Goal: Information Seeking & Learning: Find specific fact

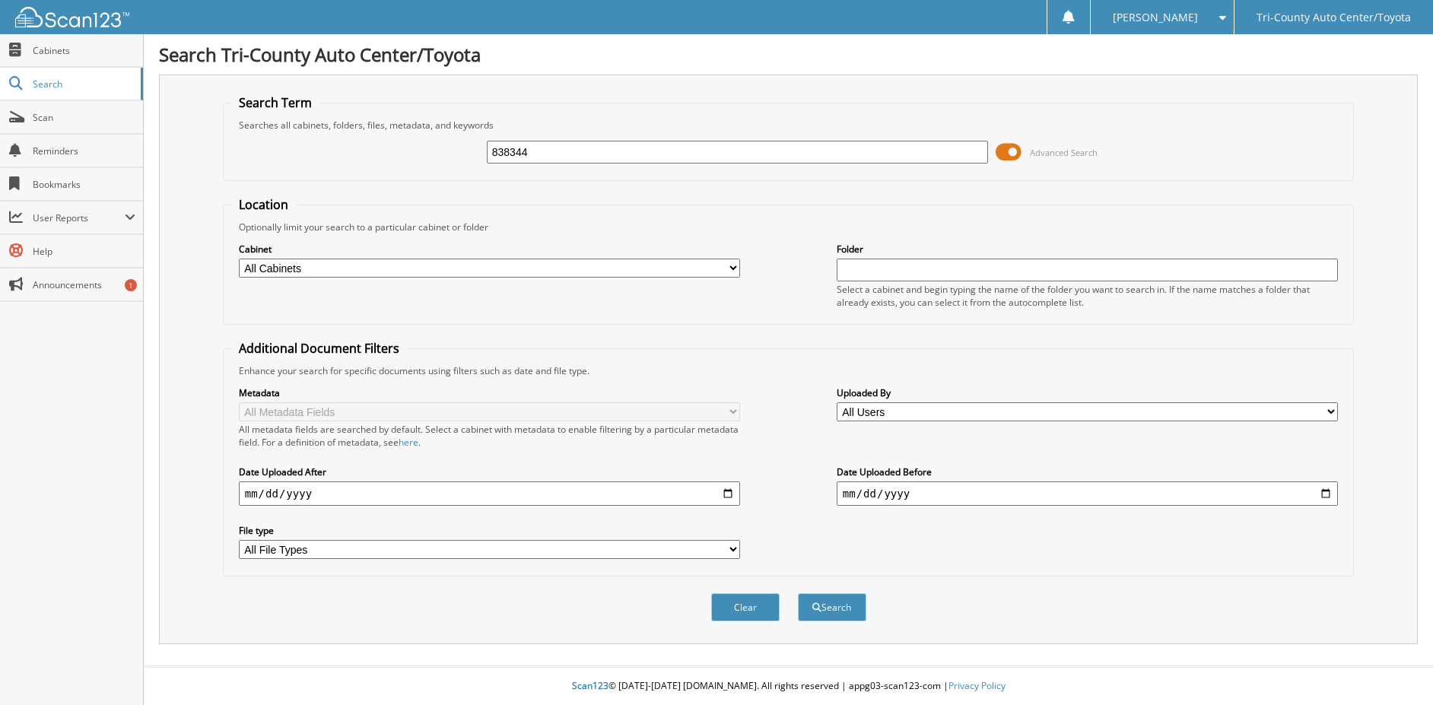
type input "838344"
click at [798, 593] on button "Search" at bounding box center [832, 607] width 68 height 28
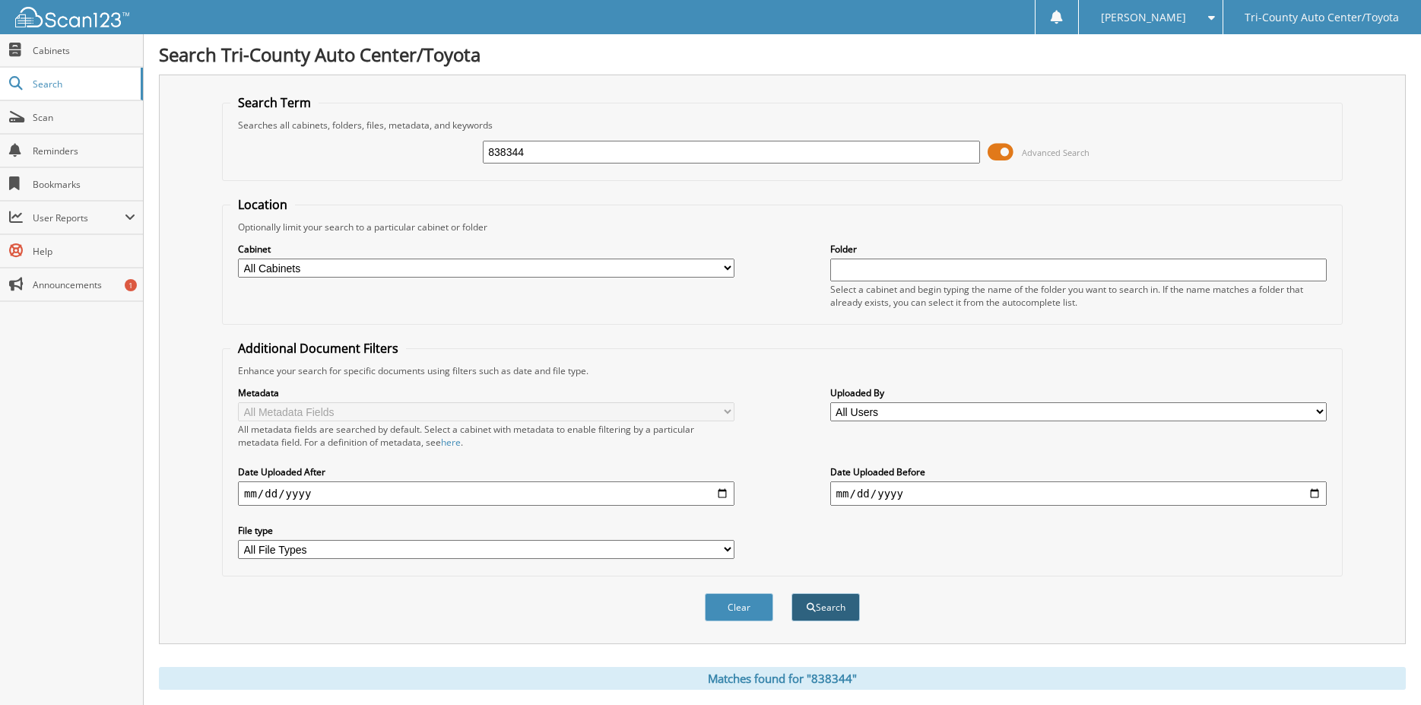
click at [832, 606] on button "Search" at bounding box center [826, 607] width 68 height 28
click at [862, 273] on input "text" at bounding box center [1079, 270] width 497 height 23
type input "838344"
click at [792, 593] on button "Search" at bounding box center [826, 607] width 68 height 28
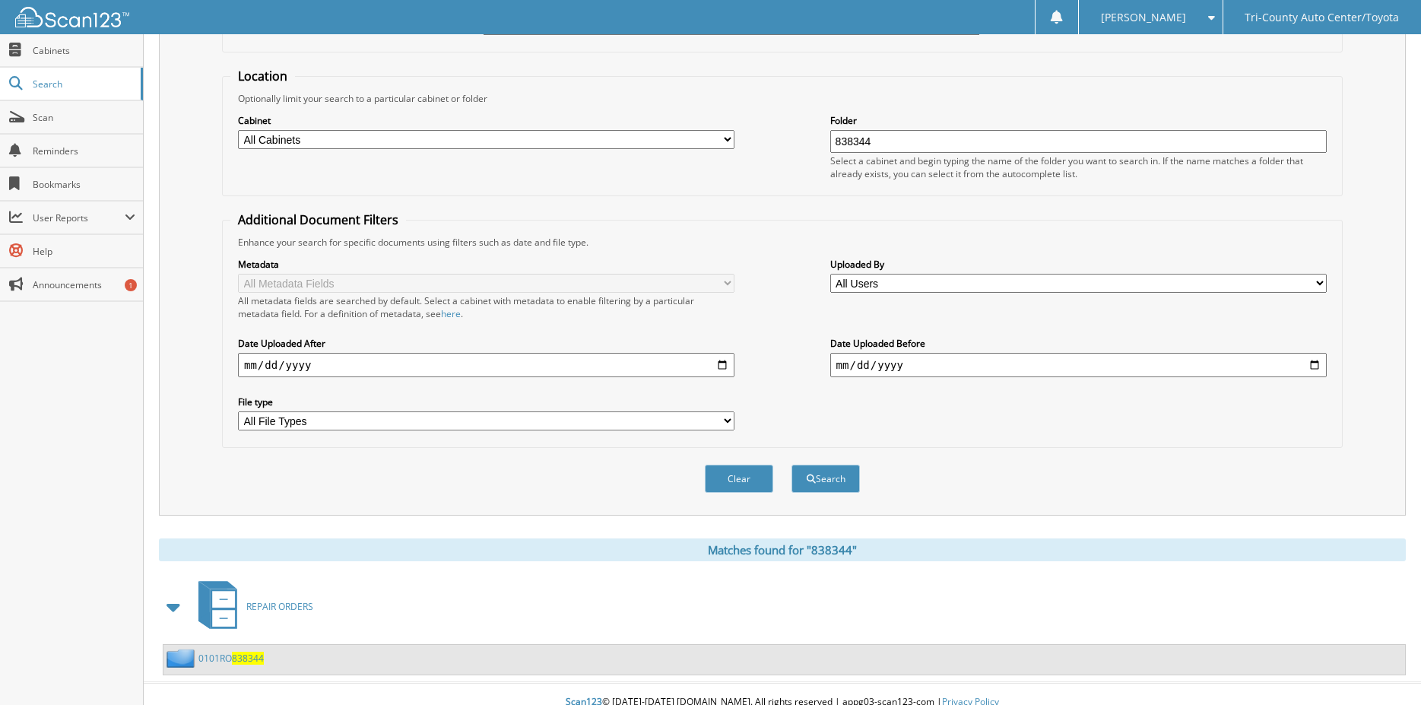
scroll to position [145, 0]
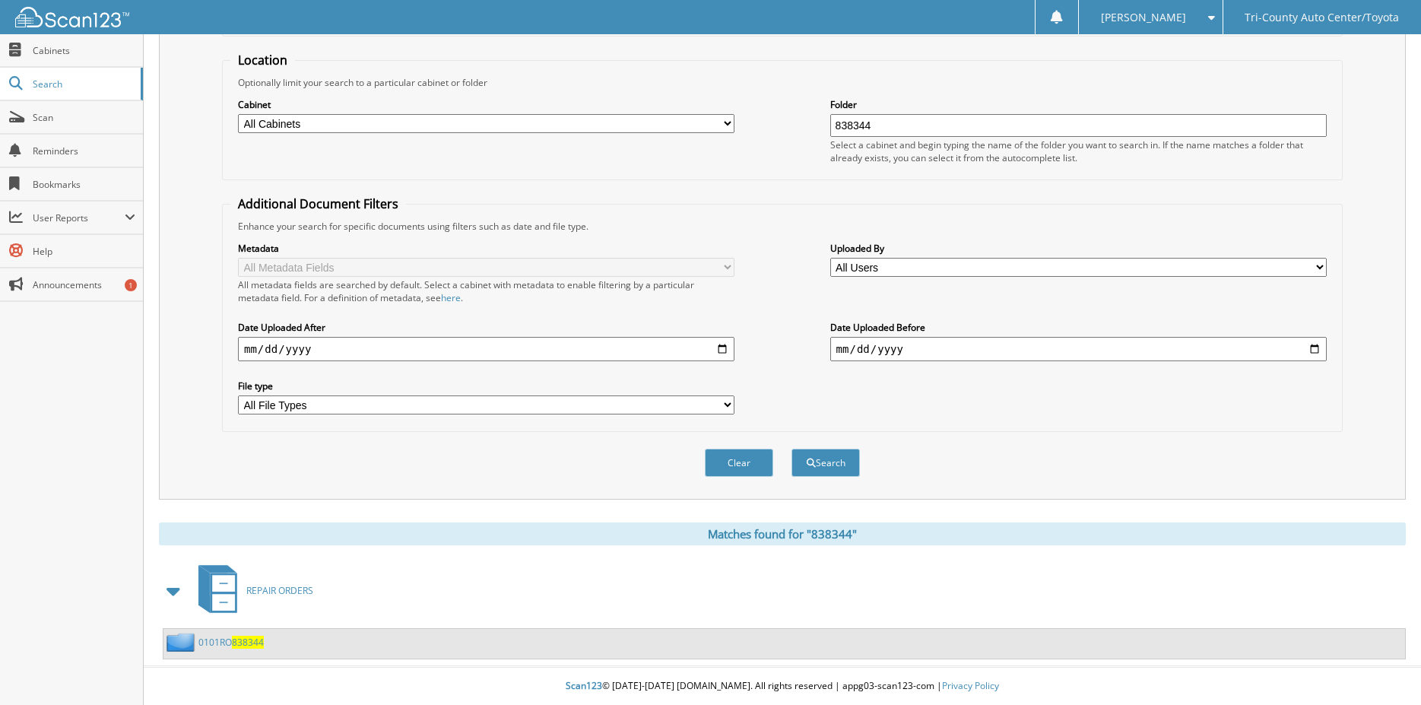
click at [237, 643] on span "838344" at bounding box center [248, 642] width 32 height 13
